Goal: Find specific page/section: Find specific page/section

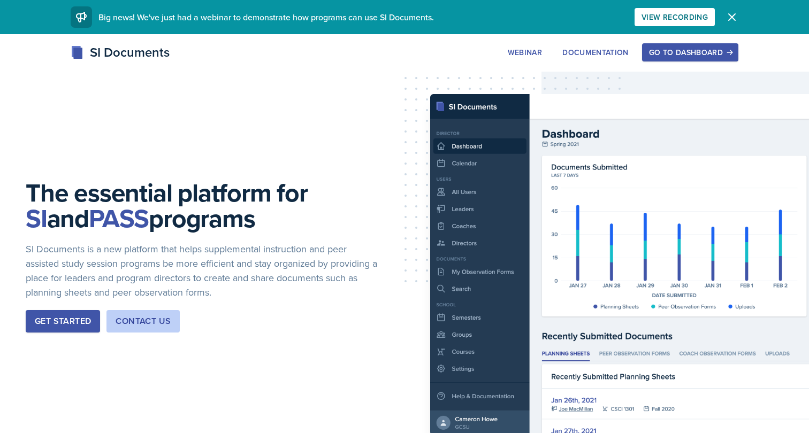
click at [651, 55] on div "Go to Dashboard" at bounding box center [690, 52] width 82 height 9
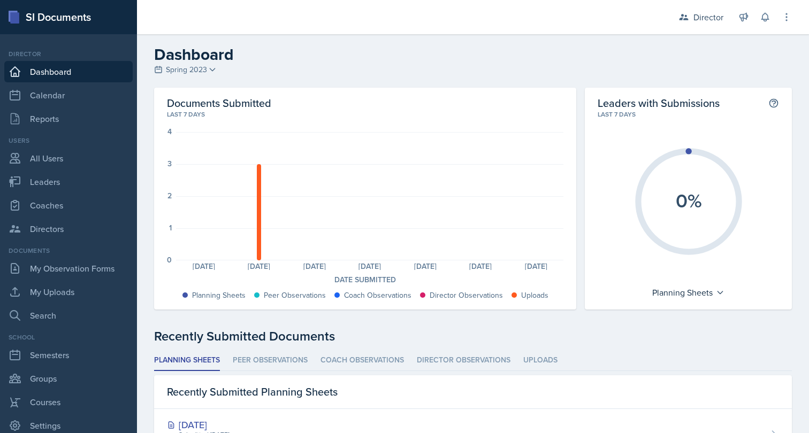
click at [526, 48] on h2 "Dashboard" at bounding box center [473, 54] width 638 height 19
click at [9, 324] on link "Search" at bounding box center [68, 315] width 128 height 21
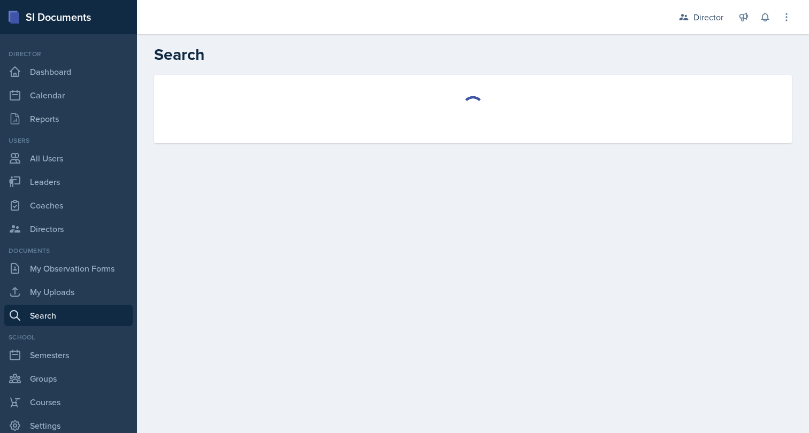
select select "all"
select select "1"
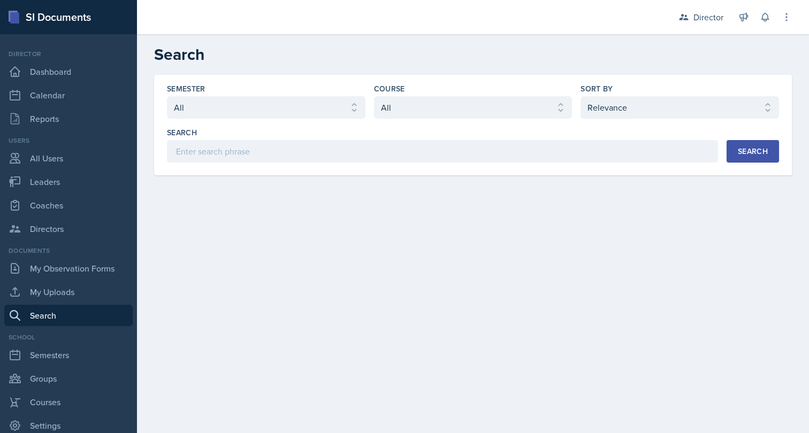
click at [752, 140] on button "Search" at bounding box center [753, 151] width 52 height 22
